Goal: Task Accomplishment & Management: Use online tool/utility

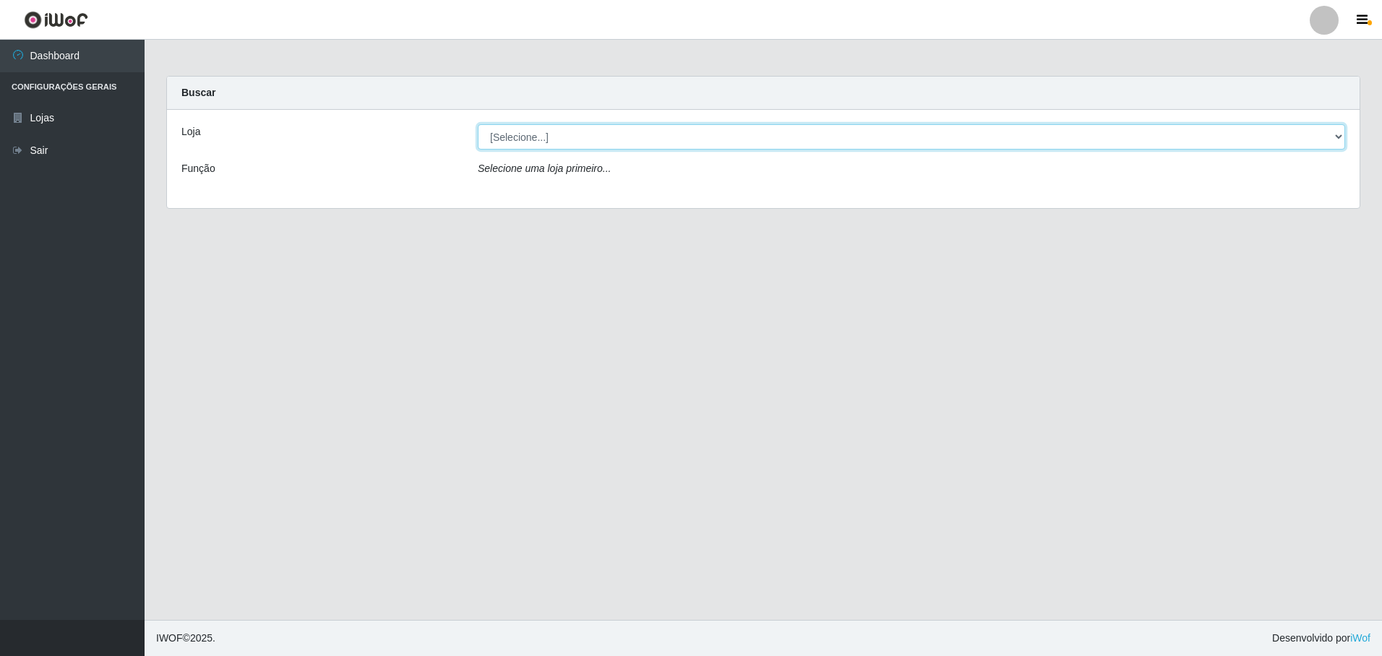
click at [552, 132] on select "[Selecione...] Extrabom - Loja 05 [GEOGRAPHIC_DATA]" at bounding box center [911, 136] width 867 height 25
select select "494"
click at [478, 124] on select "[Selecione...] Extrabom - Loja 05 [GEOGRAPHIC_DATA]" at bounding box center [911, 136] width 867 height 25
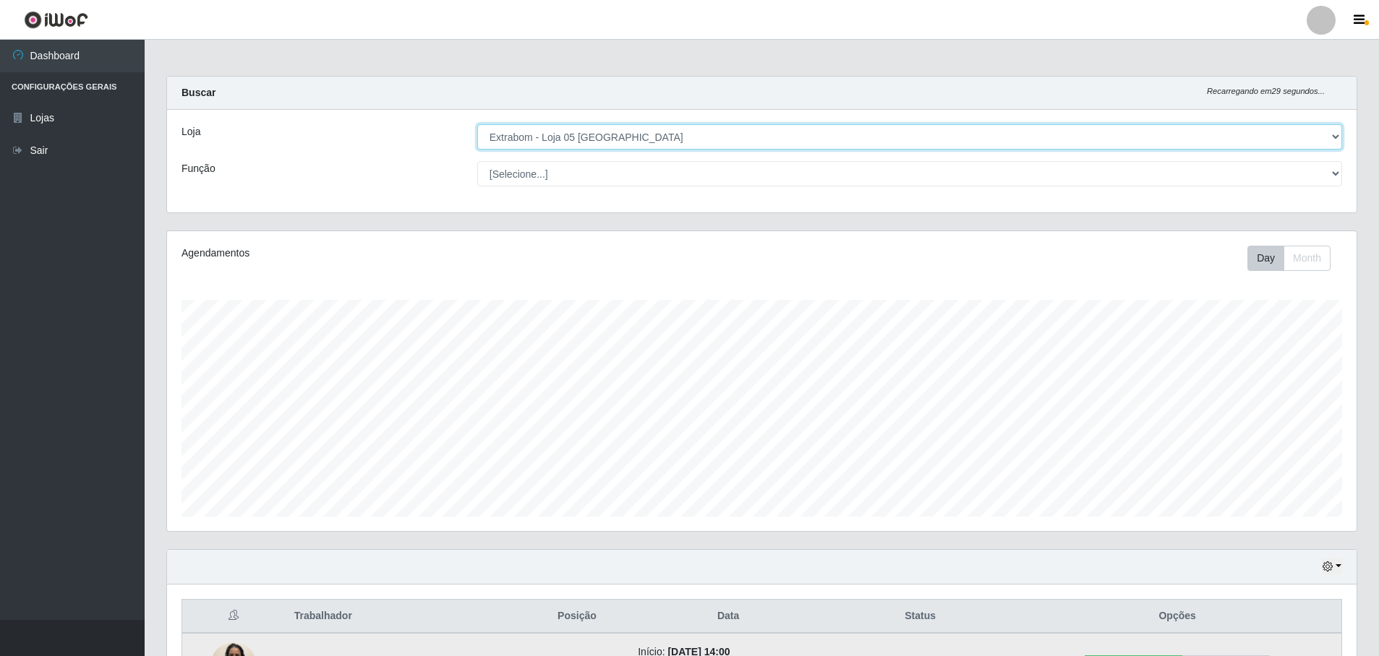
scroll to position [175, 0]
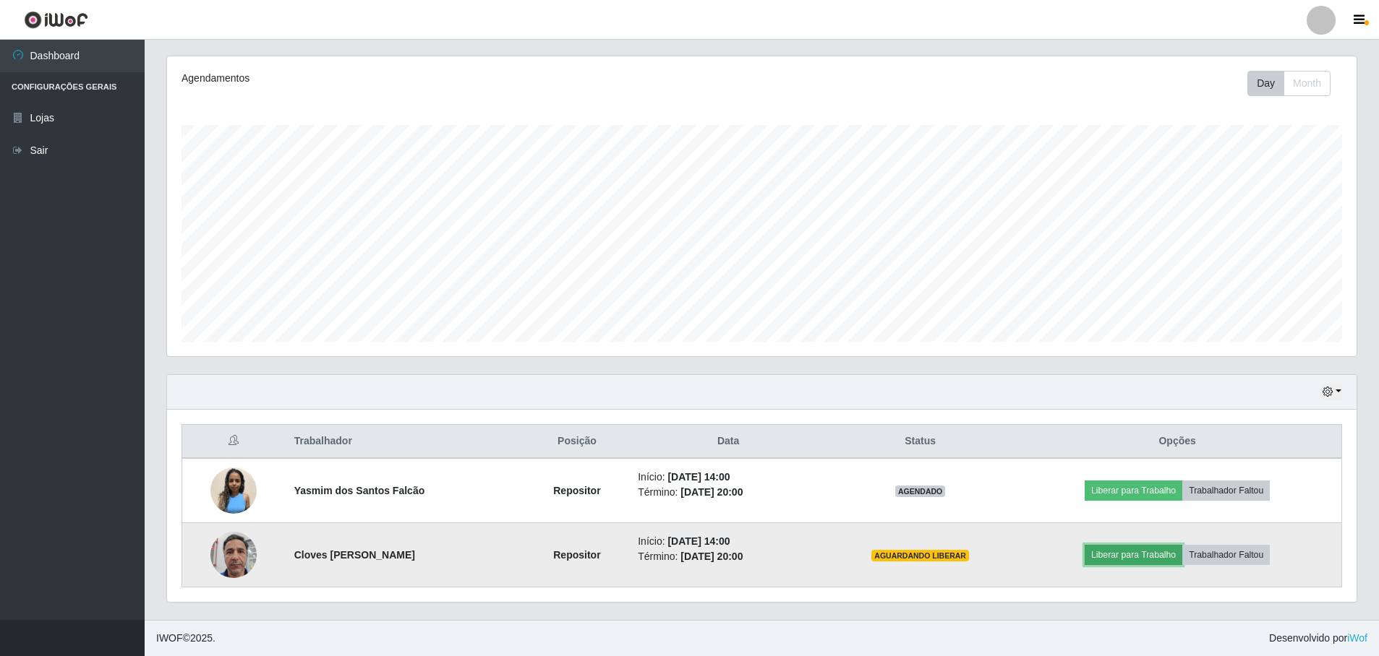
click at [1144, 555] on button "Liberar para Trabalho" at bounding box center [1133, 555] width 98 height 20
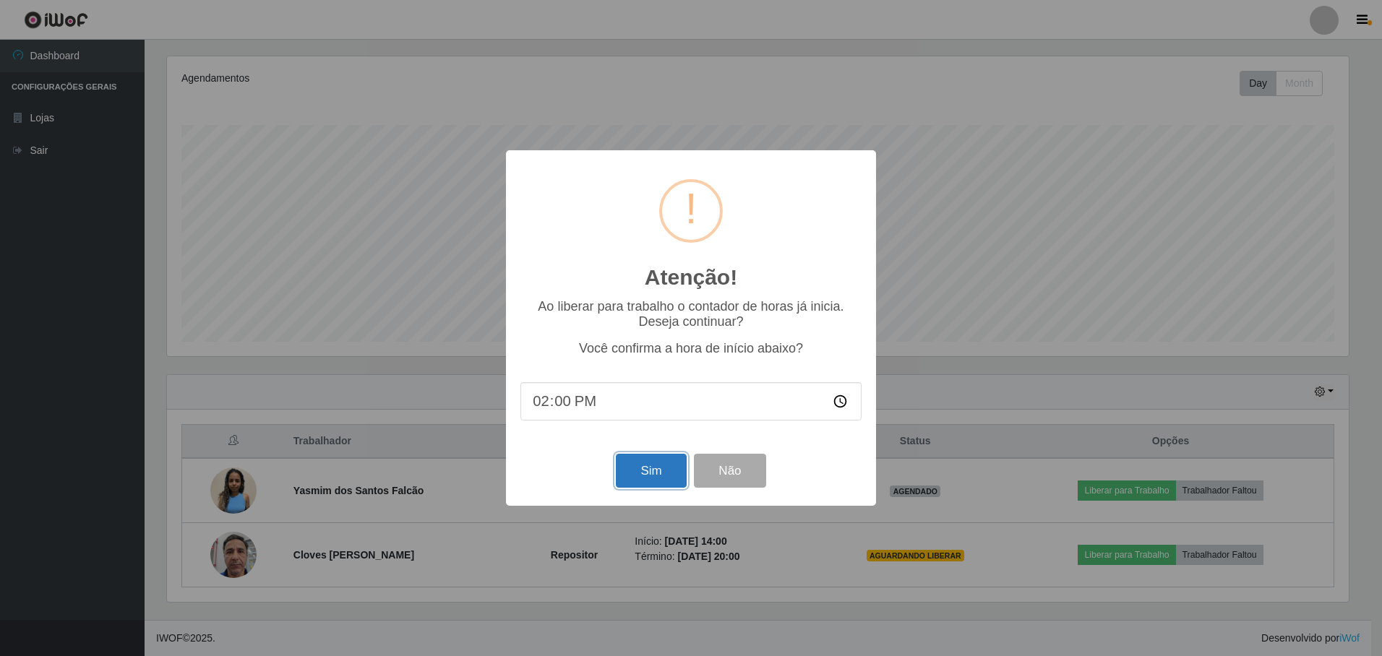
click at [656, 471] on button "Sim" at bounding box center [651, 471] width 70 height 34
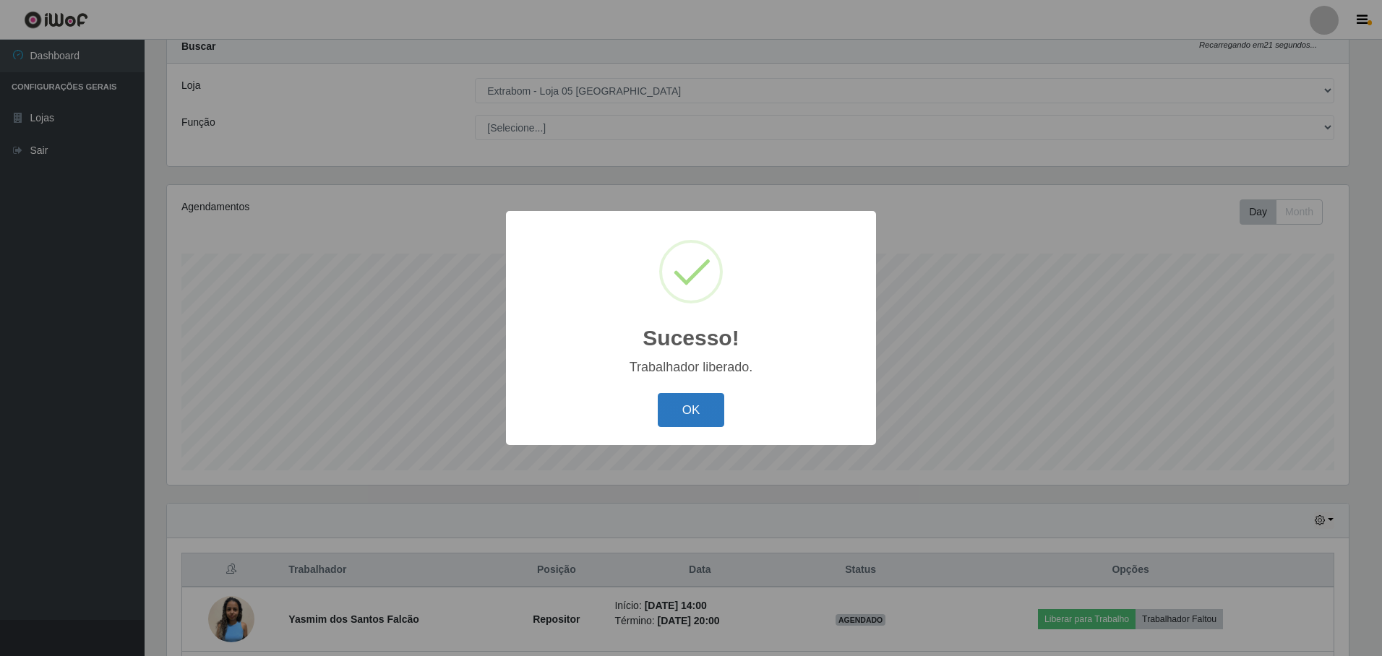
click at [675, 408] on button "OK" at bounding box center [691, 410] width 67 height 34
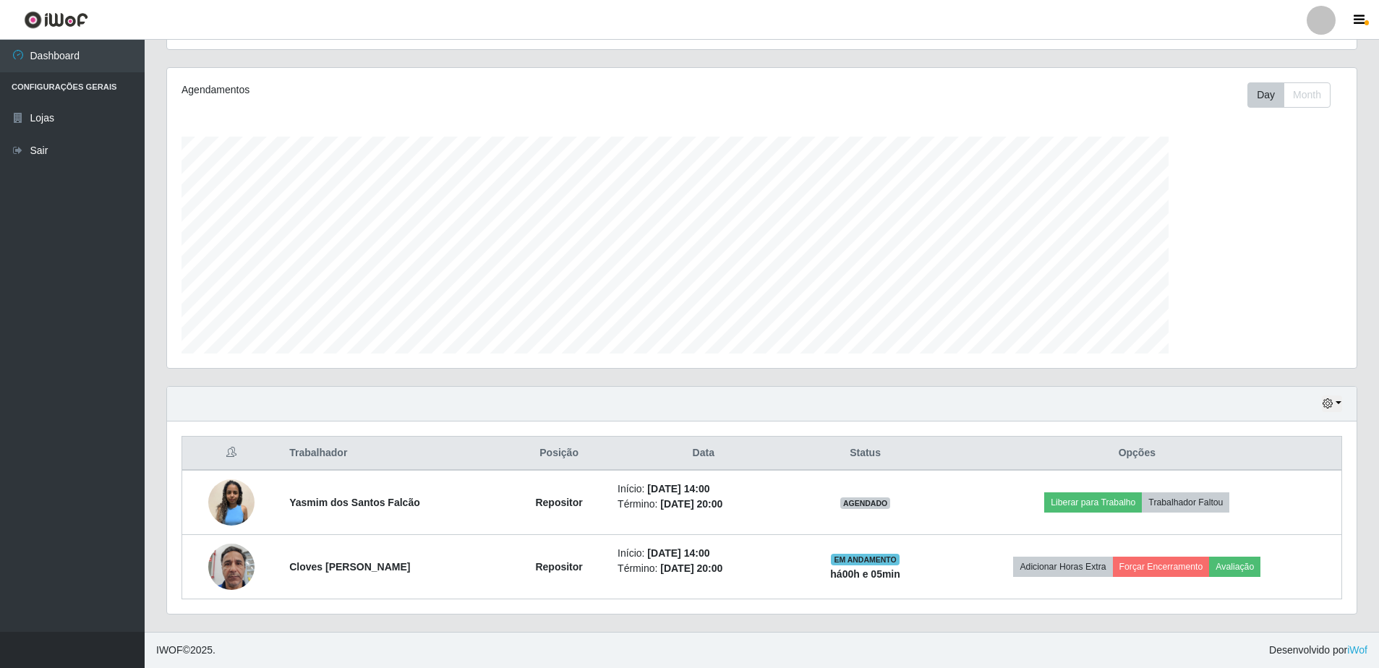
scroll to position [722577, 721687]
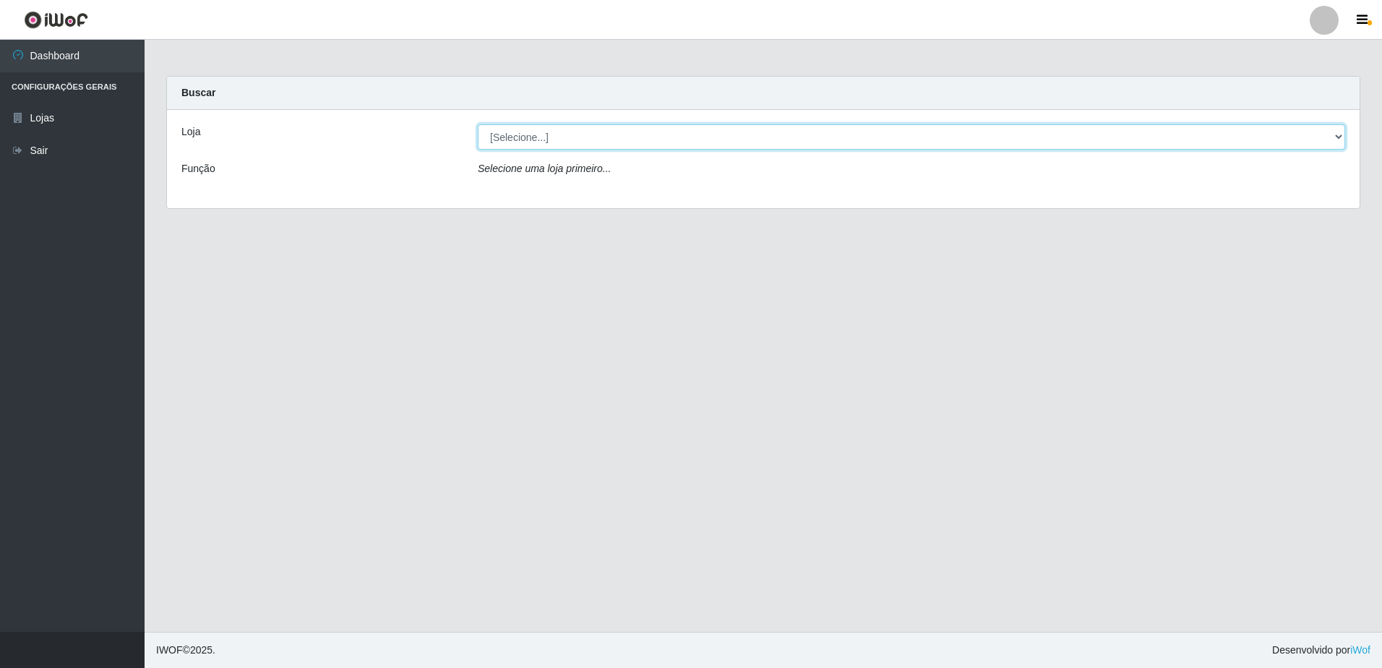
click at [1332, 140] on select "[Selecione...] Extrabom - Loja 05 [GEOGRAPHIC_DATA]" at bounding box center [911, 136] width 867 height 25
select select "494"
click at [478, 124] on select "[Selecione...] Extrabom - Loja 05 [GEOGRAPHIC_DATA]" at bounding box center [911, 136] width 867 height 25
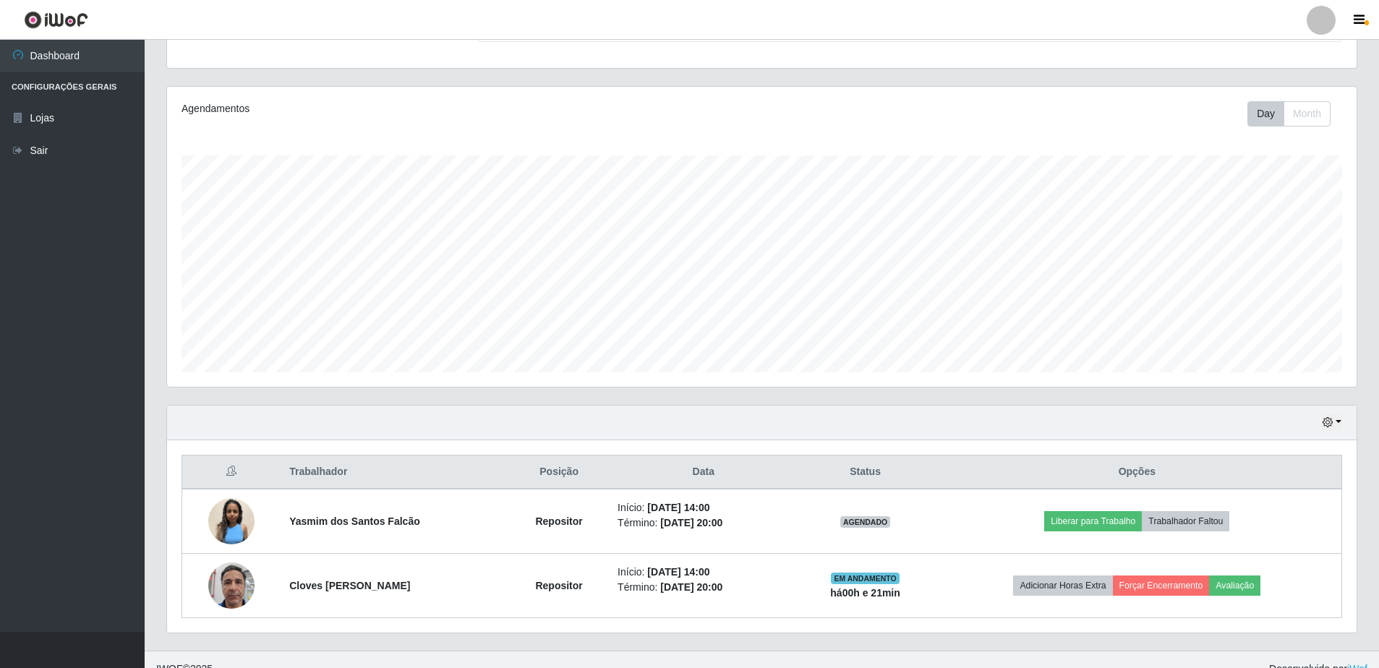
scroll to position [163, 0]
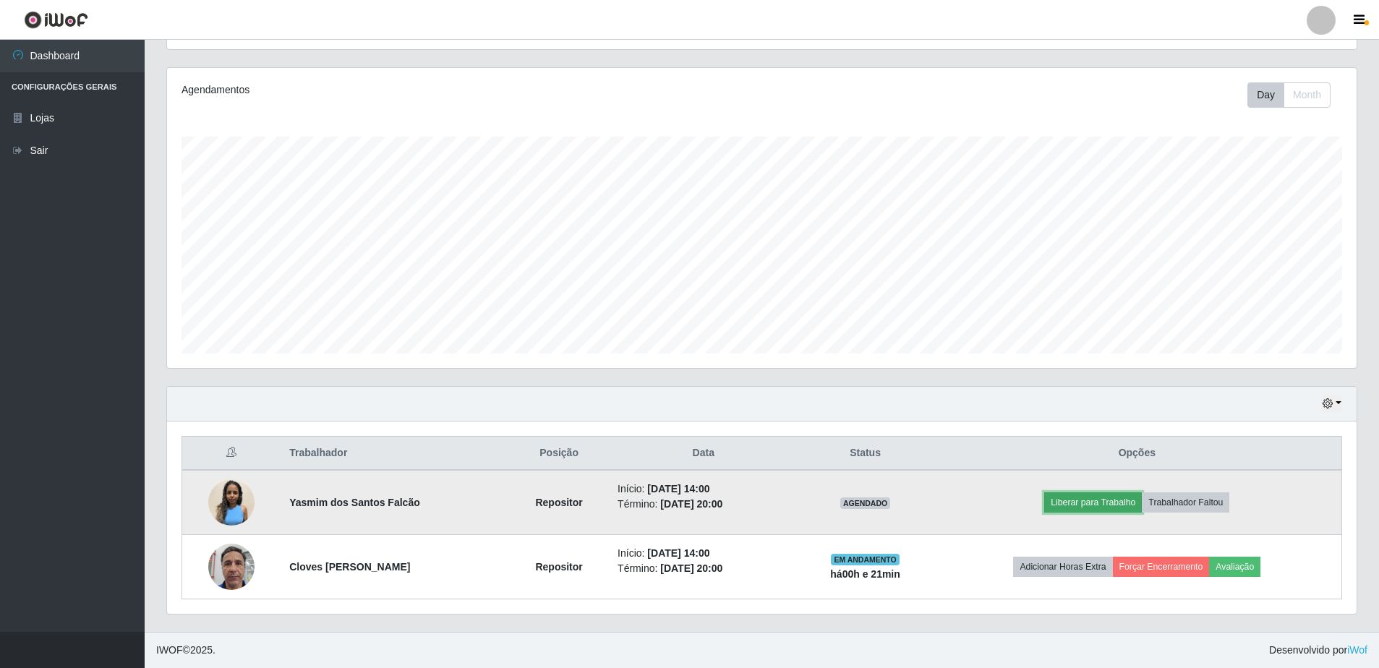
click at [1105, 502] on button "Liberar para Trabalho" at bounding box center [1093, 502] width 98 height 20
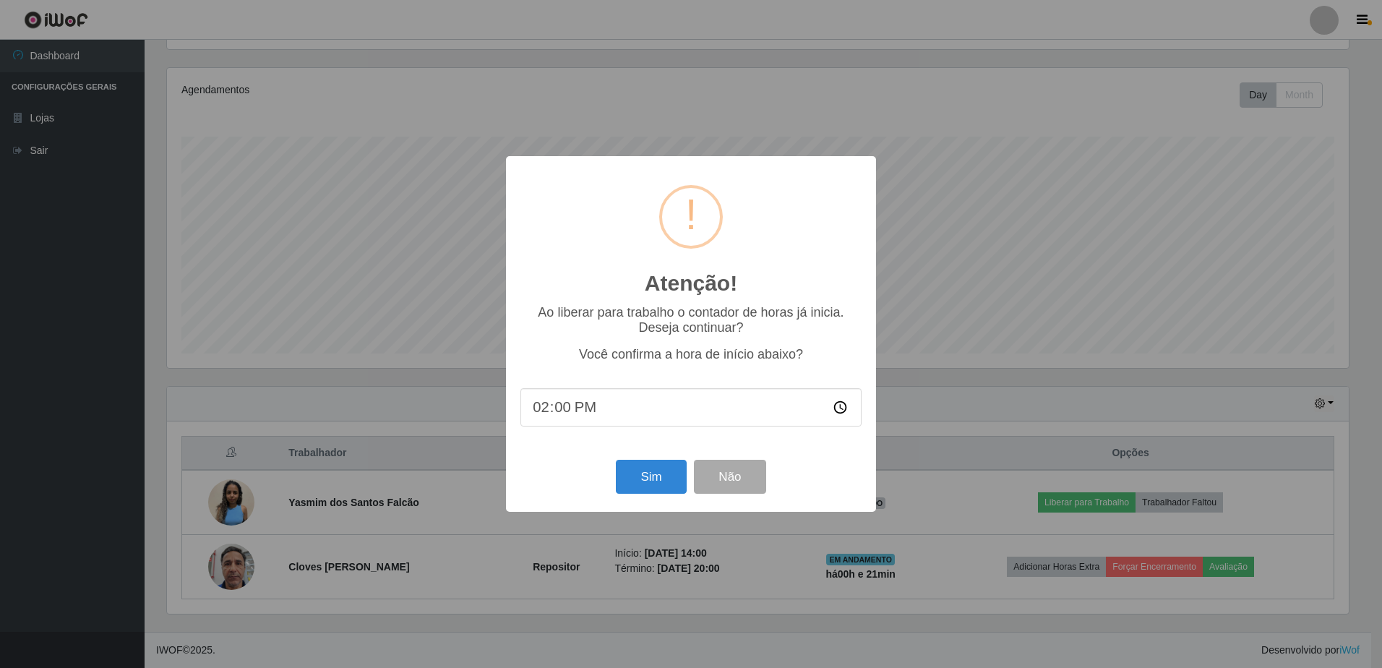
click at [565, 411] on input "14:00" at bounding box center [690, 407] width 341 height 38
type input "14:22"
click at [659, 478] on button "Sim" at bounding box center [651, 477] width 70 height 34
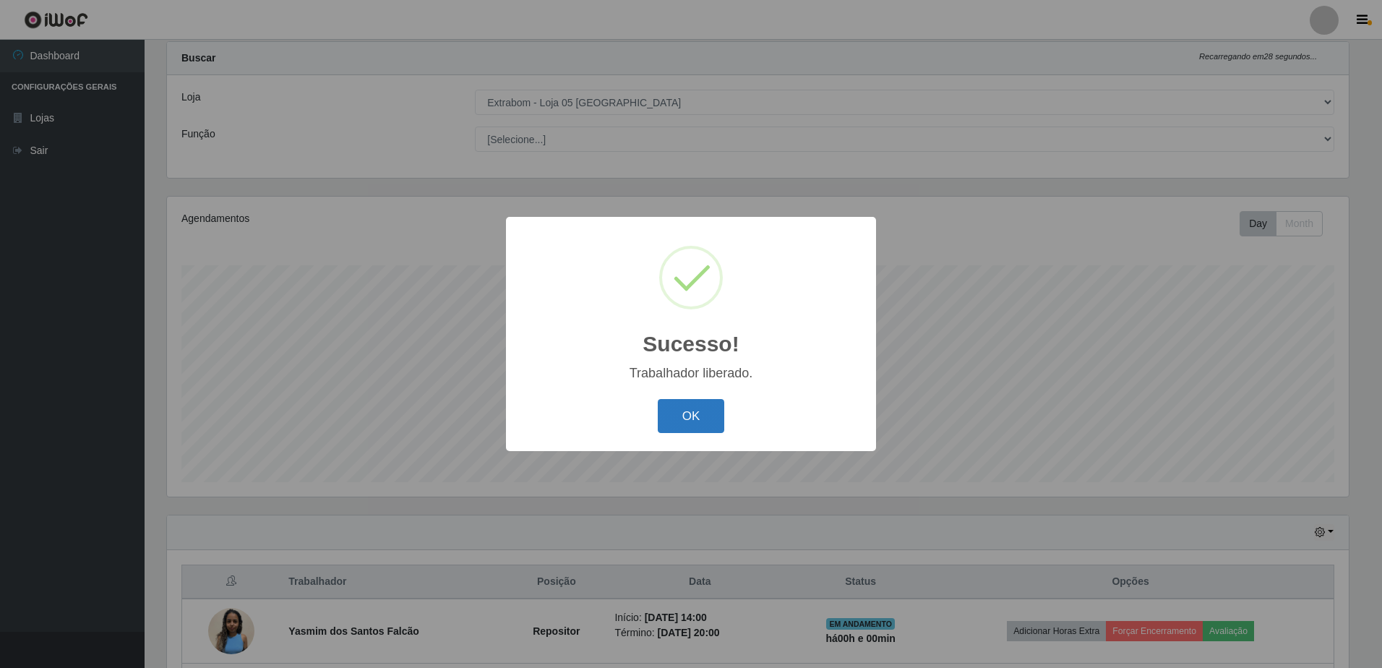
click at [707, 422] on button "OK" at bounding box center [691, 416] width 67 height 34
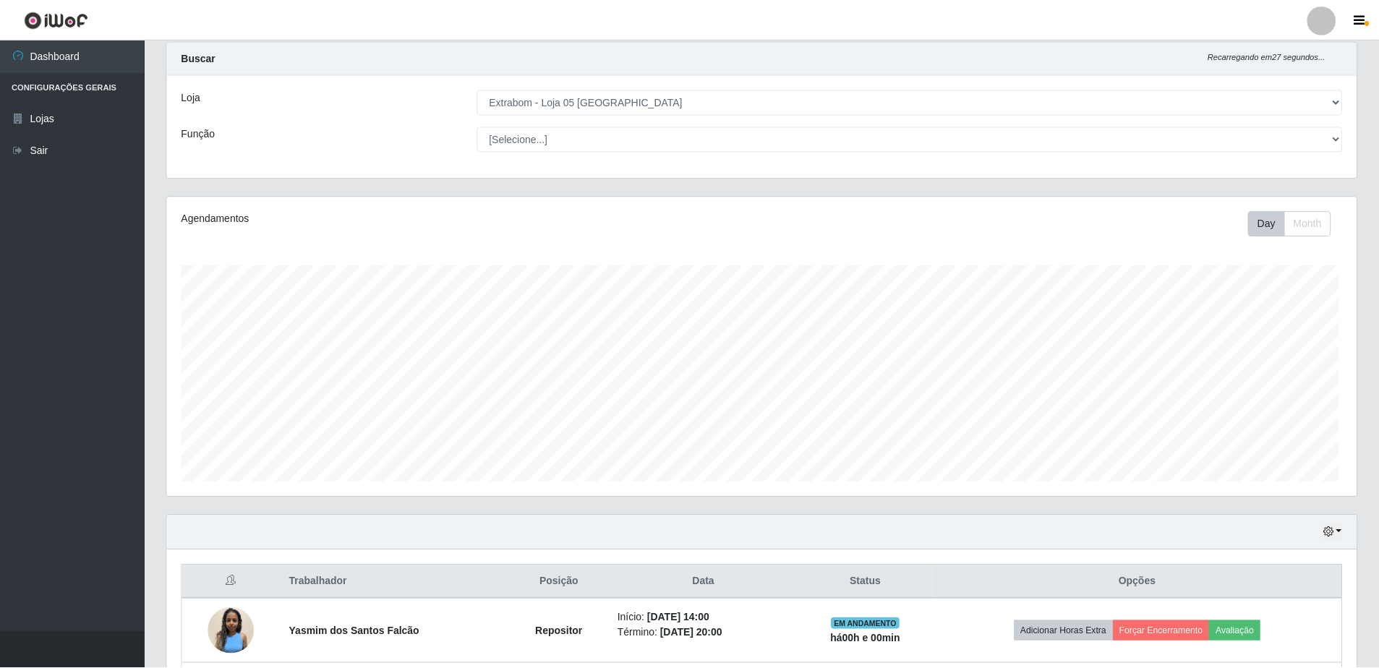
scroll to position [300, 1189]
